Goal: Book appointment/travel/reservation

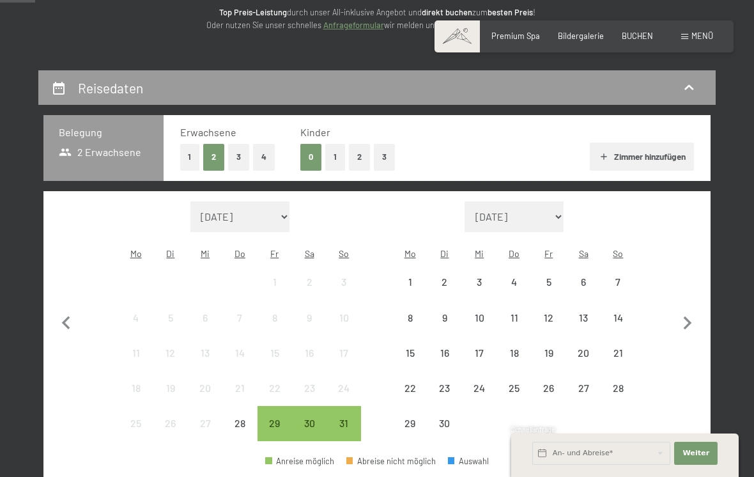
scroll to position [175, 0]
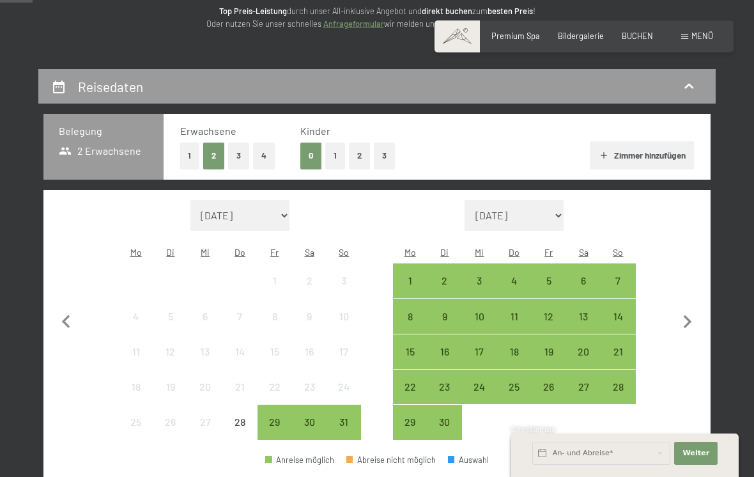
click at [548, 208] on select "[DATE] Oktober 2025 [DATE] Dezember 2025 Januar 2026 Februar 2026 März 2026 [DA…" at bounding box center [515, 215] width 100 height 31
select select "[DATE]"
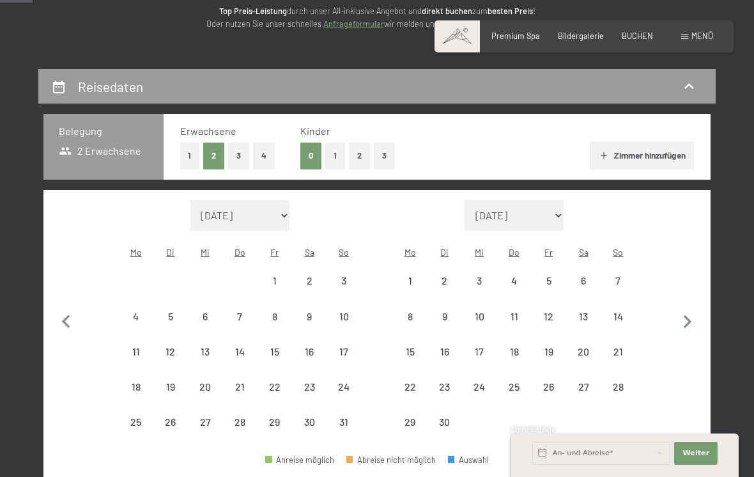
select select "[DATE]"
click at [54, 309] on icon "button" at bounding box center [66, 322] width 27 height 27
select select "[DATE]"
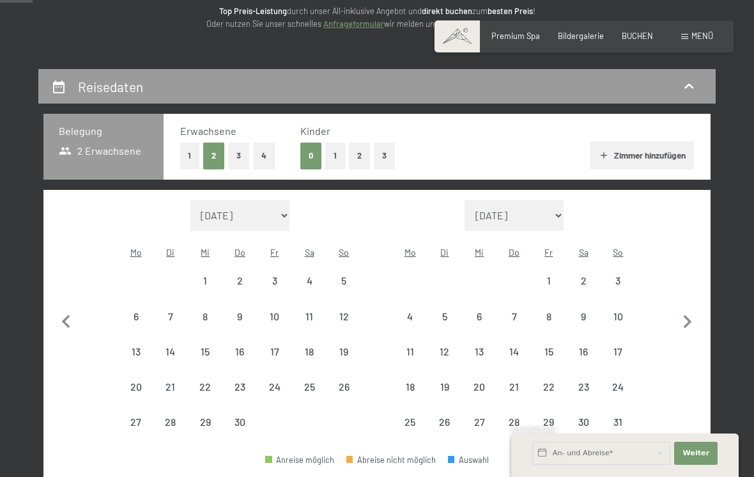
select select "[DATE]"
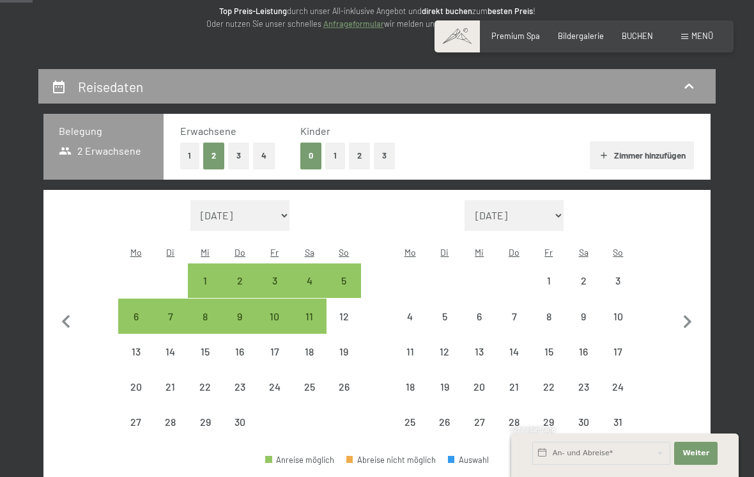
click at [675, 309] on icon "button" at bounding box center [688, 322] width 27 height 27
select select "[DATE]"
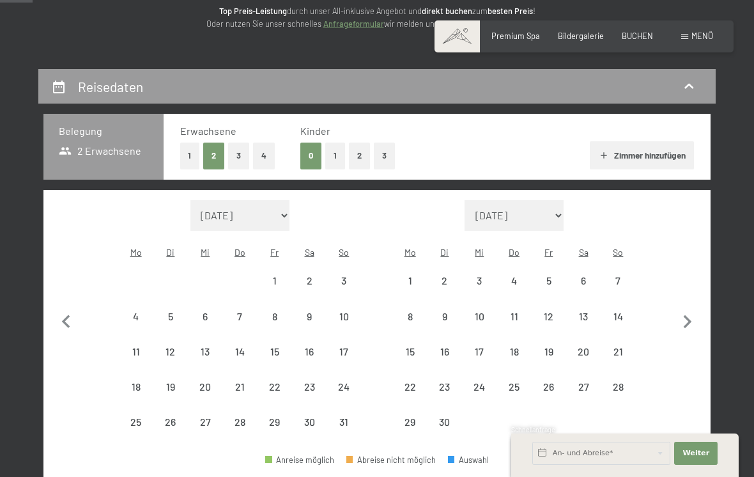
click at [690, 309] on icon "button" at bounding box center [688, 322] width 27 height 27
select select "[DATE]"
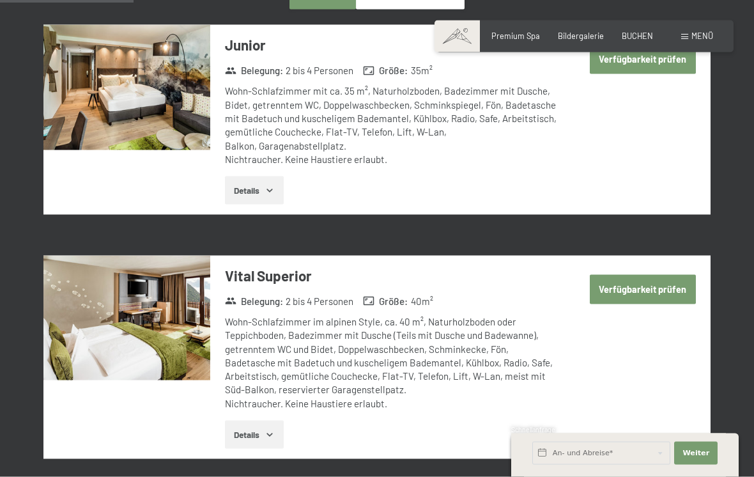
click at [255, 421] on button "Details" at bounding box center [254, 435] width 58 height 28
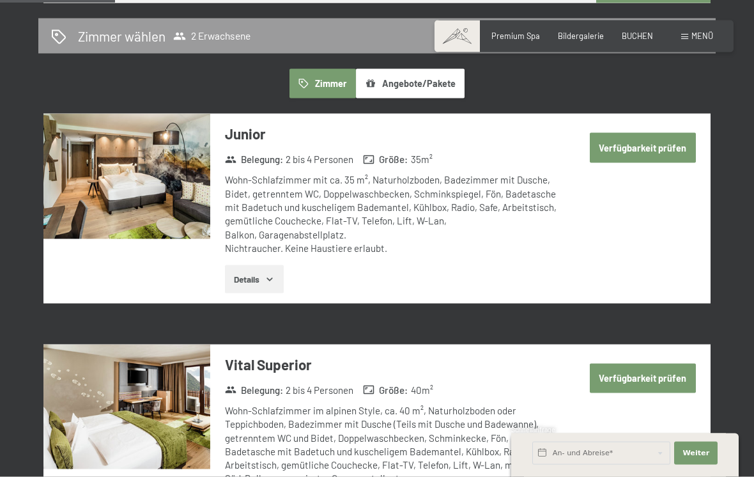
scroll to position [678, 0]
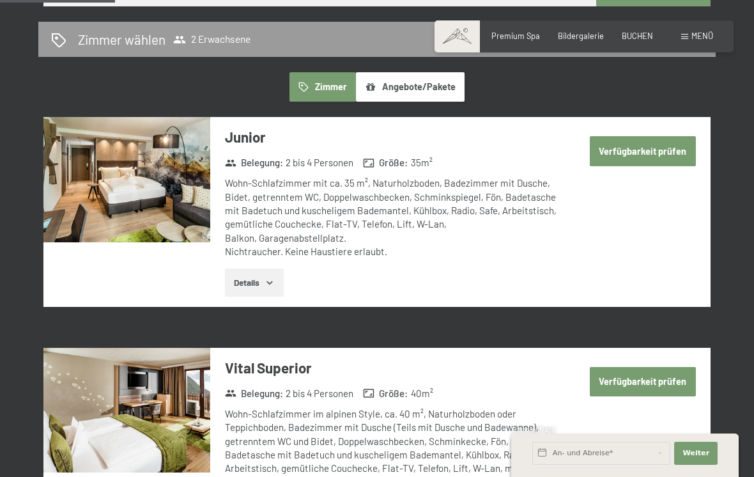
click at [253, 269] on button "Details" at bounding box center [254, 283] width 58 height 28
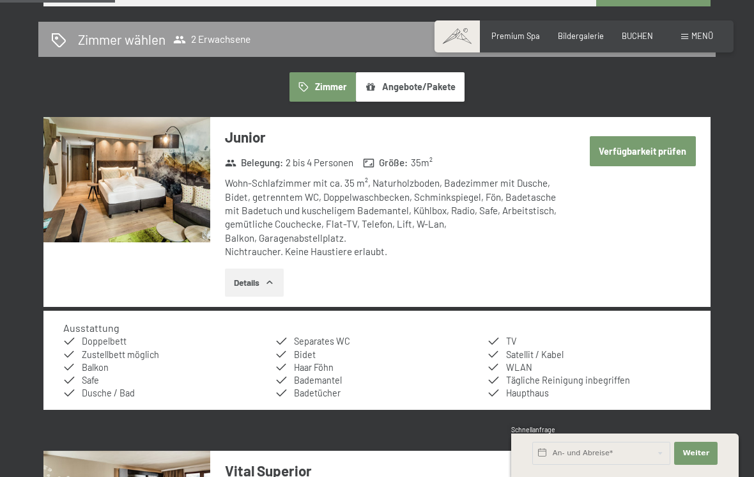
click at [132, 179] on img at bounding box center [126, 179] width 167 height 125
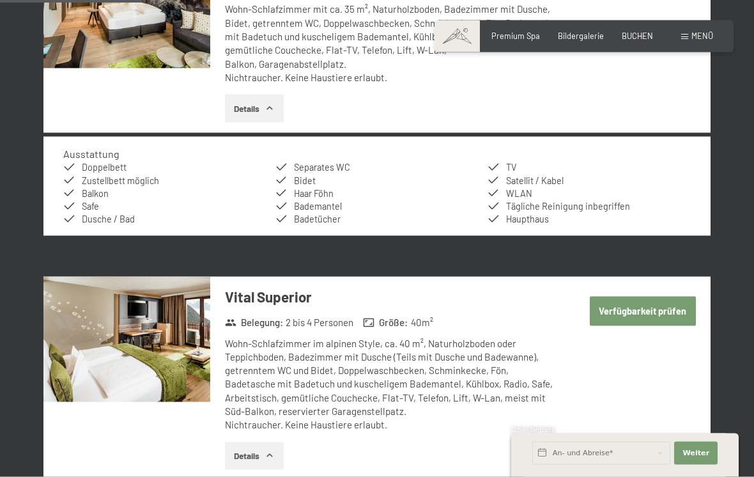
scroll to position [857, 0]
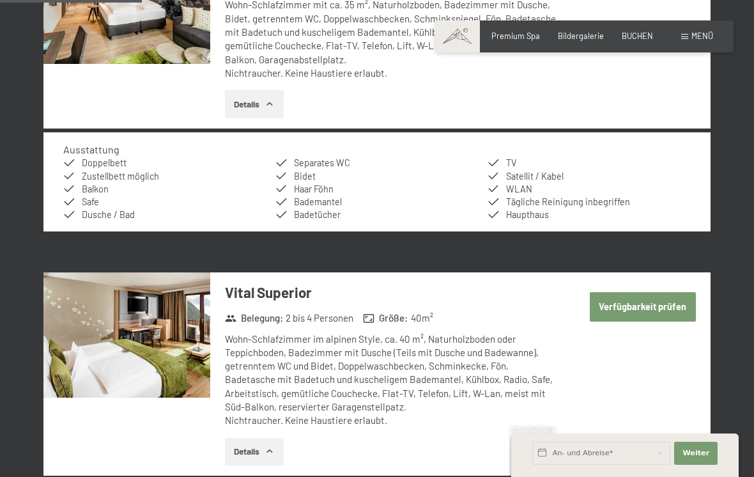
click at [160, 302] on img at bounding box center [126, 334] width 167 height 125
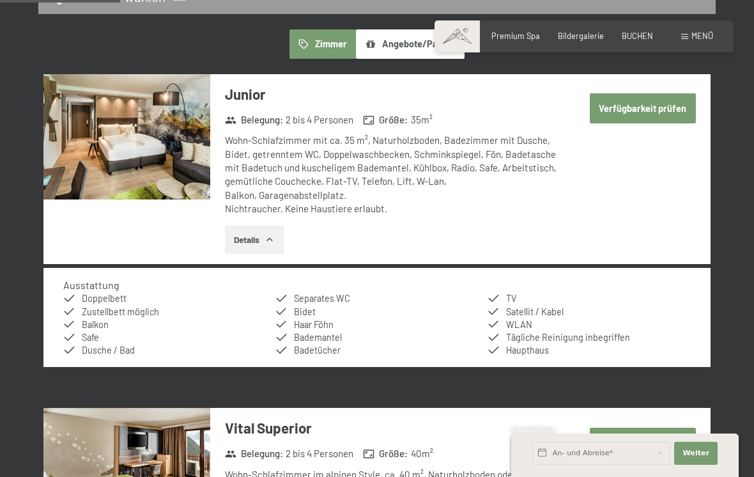
scroll to position [723, 0]
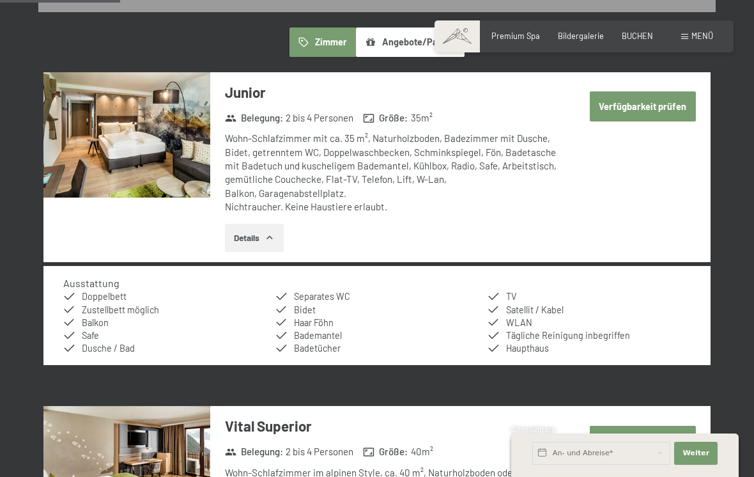
click at [132, 125] on img at bounding box center [126, 134] width 167 height 125
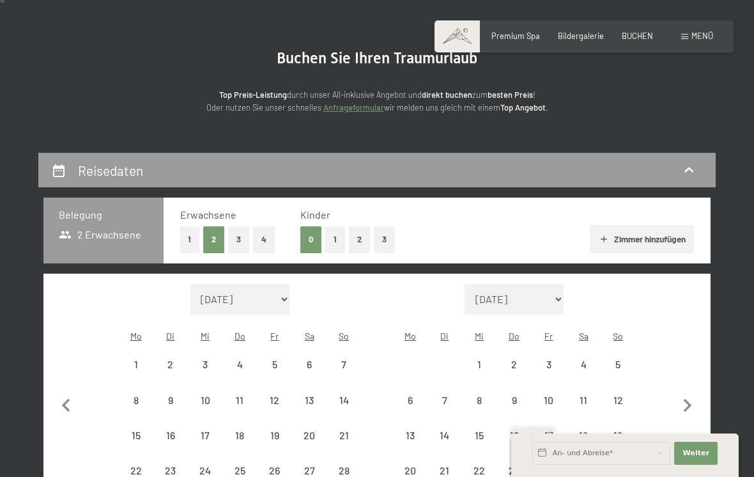
scroll to position [0, 0]
